Goal: Communication & Community: Ask a question

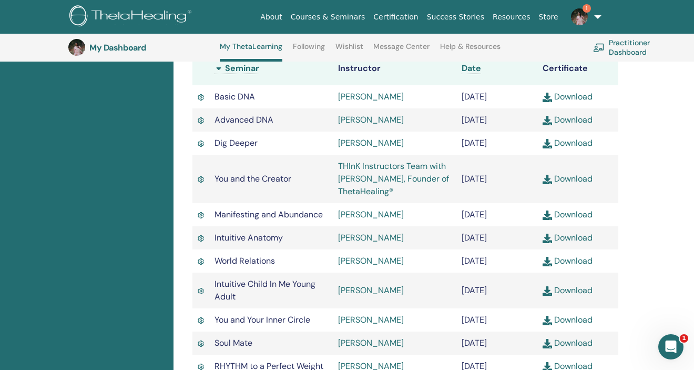
click at [181, 136] on div "Completed Seminars Below you can find your completed seminars. If you see missi…" at bounding box center [405, 111] width 451 height 584
click at [635, 113] on div "Completed Seminars Below you can find your completed seminars. If you see missi…" at bounding box center [433, 168] width 520 height 699
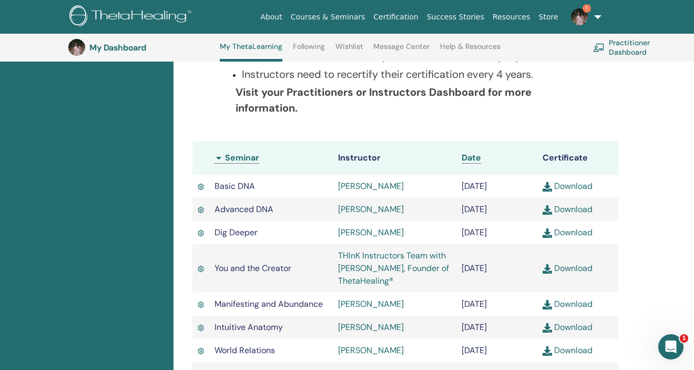
scroll to position [228, 0]
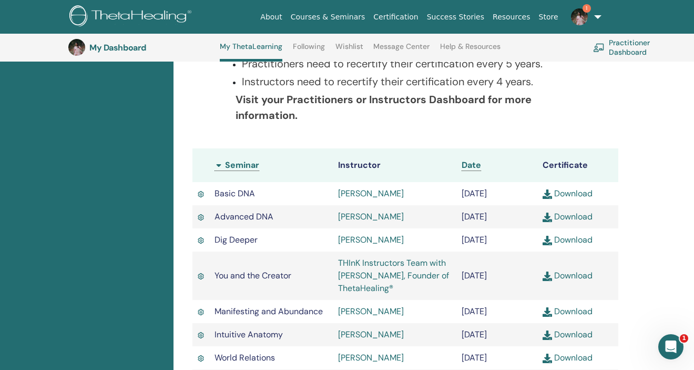
click at [590, 6] on span "1" at bounding box center [587, 8] width 8 height 8
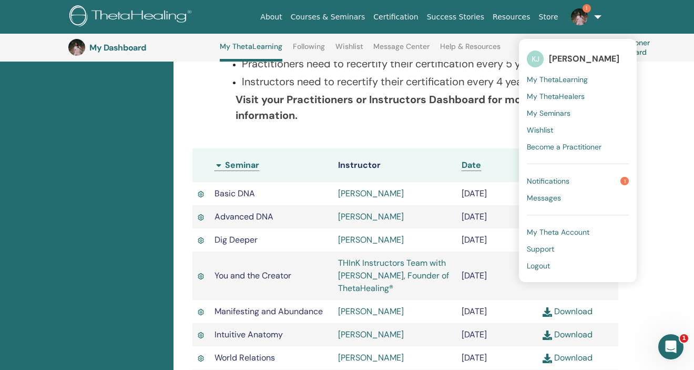
click at [580, 178] on link "Notifications 1" at bounding box center [578, 180] width 102 height 17
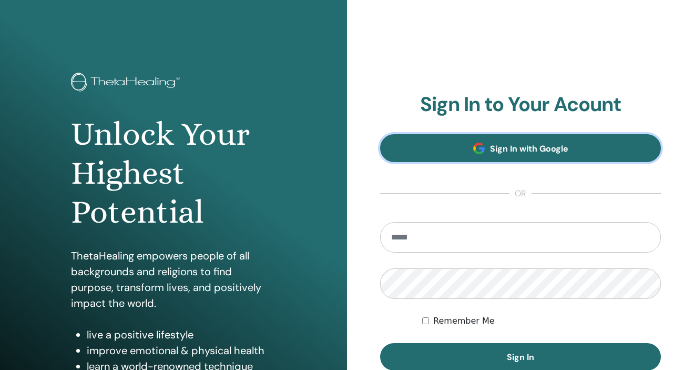
click at [559, 156] on link "Sign In with Google" at bounding box center [520, 148] width 281 height 28
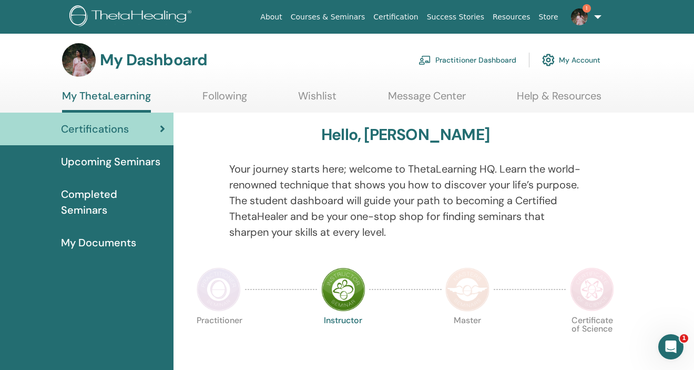
click at [578, 15] on img at bounding box center [579, 16] width 17 height 17
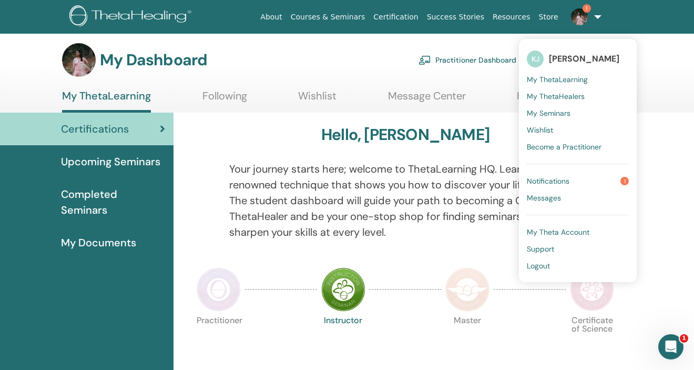
click at [559, 175] on link "Notifications 1" at bounding box center [578, 180] width 102 height 17
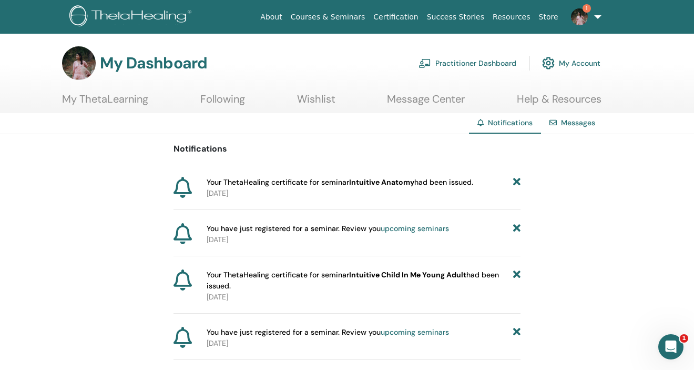
click at [456, 182] on span "Your ThetaHealing certificate for seminar Intuitive Anatomy had been issued." at bounding box center [340, 182] width 267 height 11
click at [233, 192] on p "2025-09-26" at bounding box center [364, 193] width 314 height 11
click at [184, 193] on icon at bounding box center [182, 187] width 18 height 21
click at [564, 124] on link "Messages" at bounding box center [578, 122] width 34 height 9
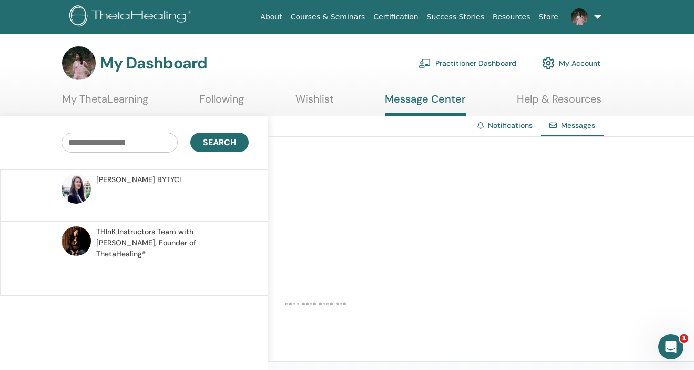
click at [189, 197] on p at bounding box center [172, 201] width 152 height 32
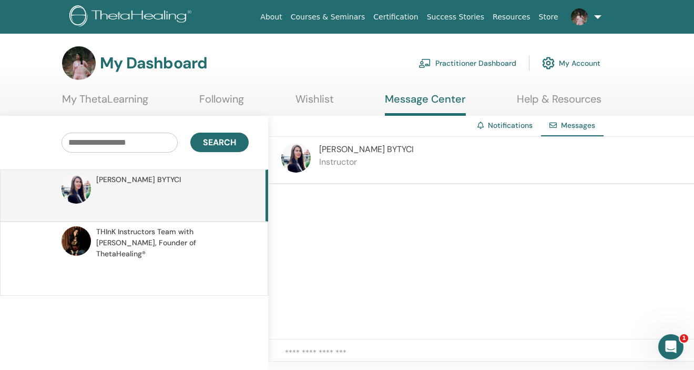
click at [190, 240] on span "THInK Instructors Team with Vianna Stibal, Founder of ThetaHealing®" at bounding box center [170, 242] width 149 height 33
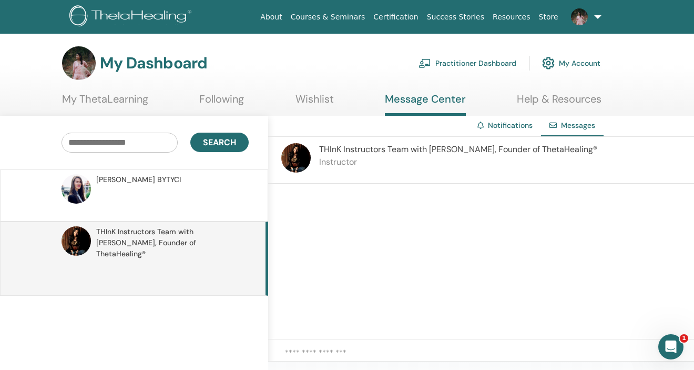
click at [200, 202] on p at bounding box center [172, 201] width 152 height 32
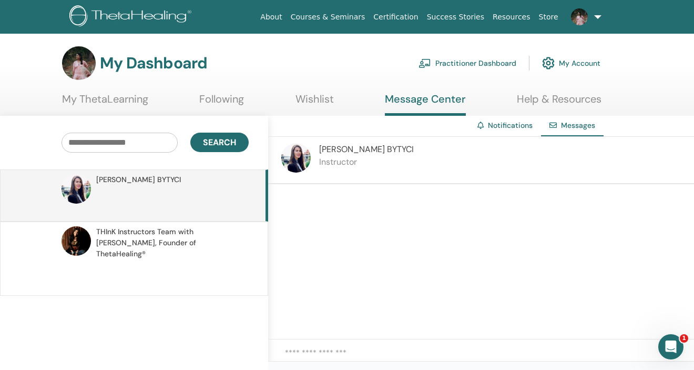
click at [514, 127] on link "Notifications" at bounding box center [510, 124] width 45 height 9
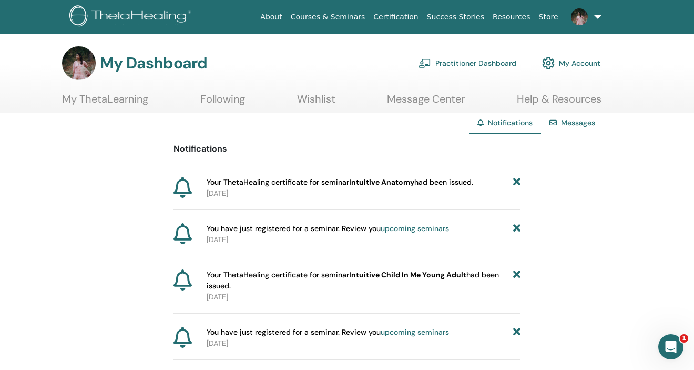
click at [345, 17] on link "Courses & Seminars" at bounding box center [328, 16] width 83 height 19
